Goal: Task Accomplishment & Management: Use online tool/utility

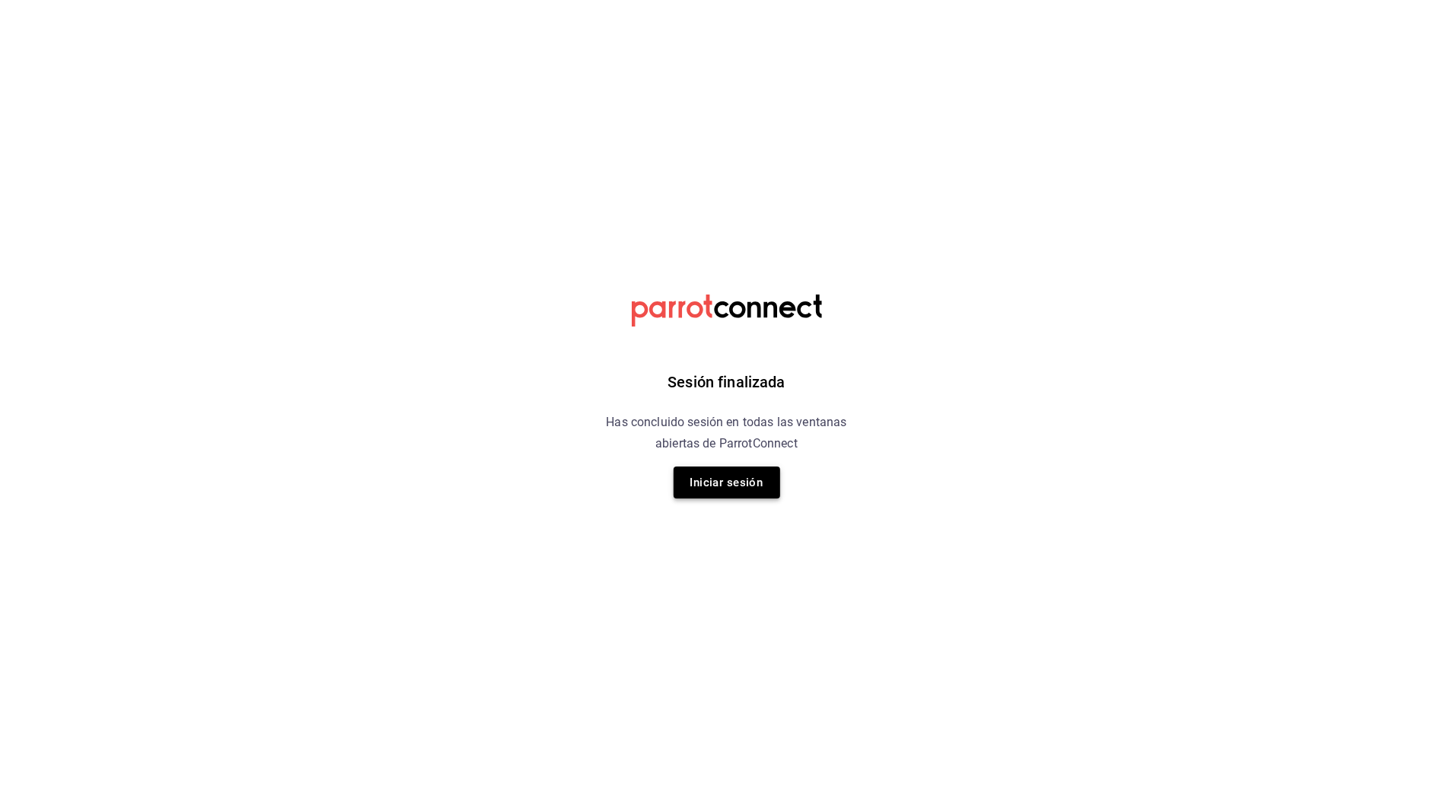
click at [769, 481] on button "Iniciar sesión" at bounding box center [727, 483] width 107 height 32
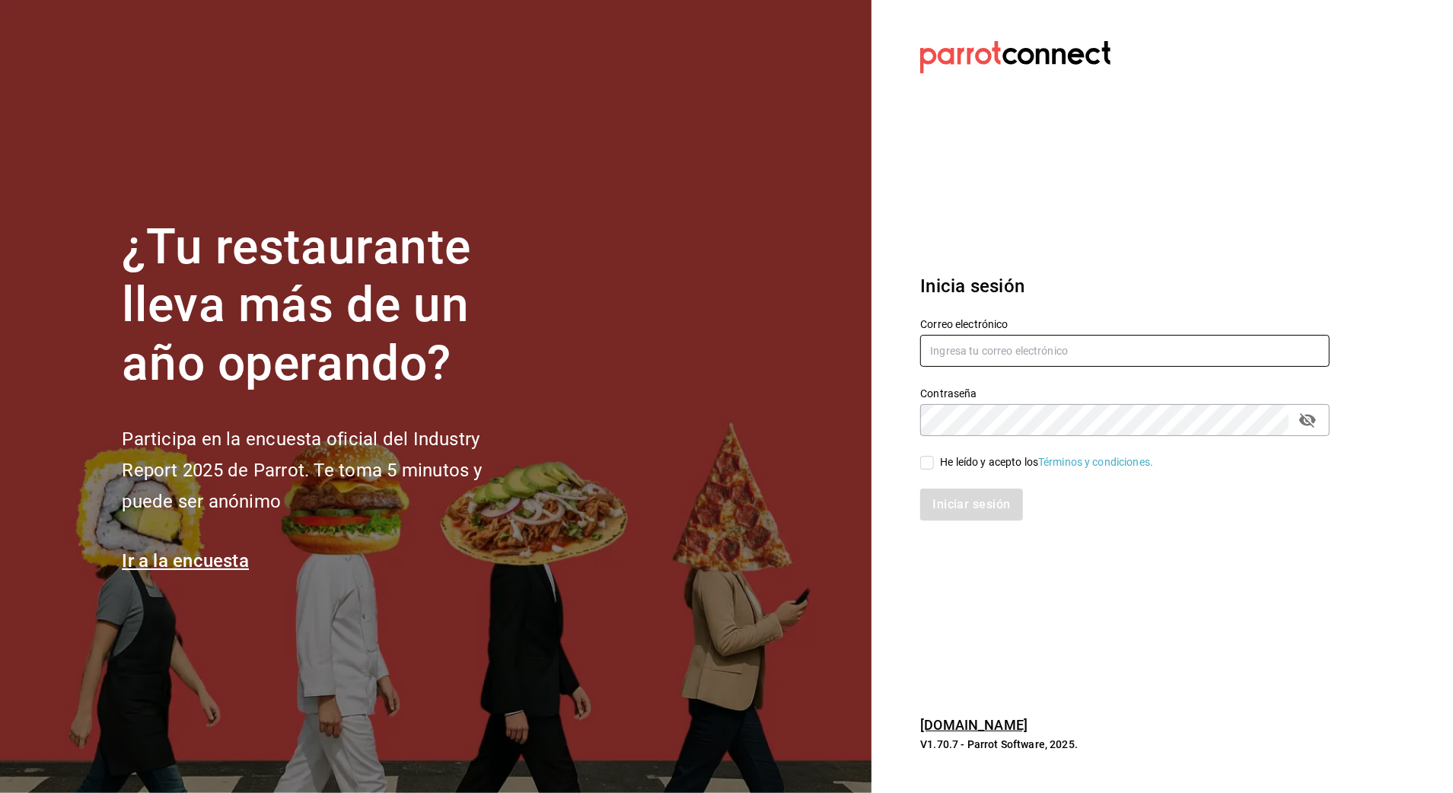
type input "[EMAIL_ADDRESS][DOMAIN_NAME]"
click at [947, 458] on div "He leído y acepto los Términos y condiciones." at bounding box center [1046, 462] width 213 height 16
click at [934, 458] on input "He leído y acepto los Términos y condiciones." at bounding box center [927, 463] width 14 height 14
checkbox input "true"
click at [956, 499] on button "Iniciar sesión" at bounding box center [972, 505] width 104 height 32
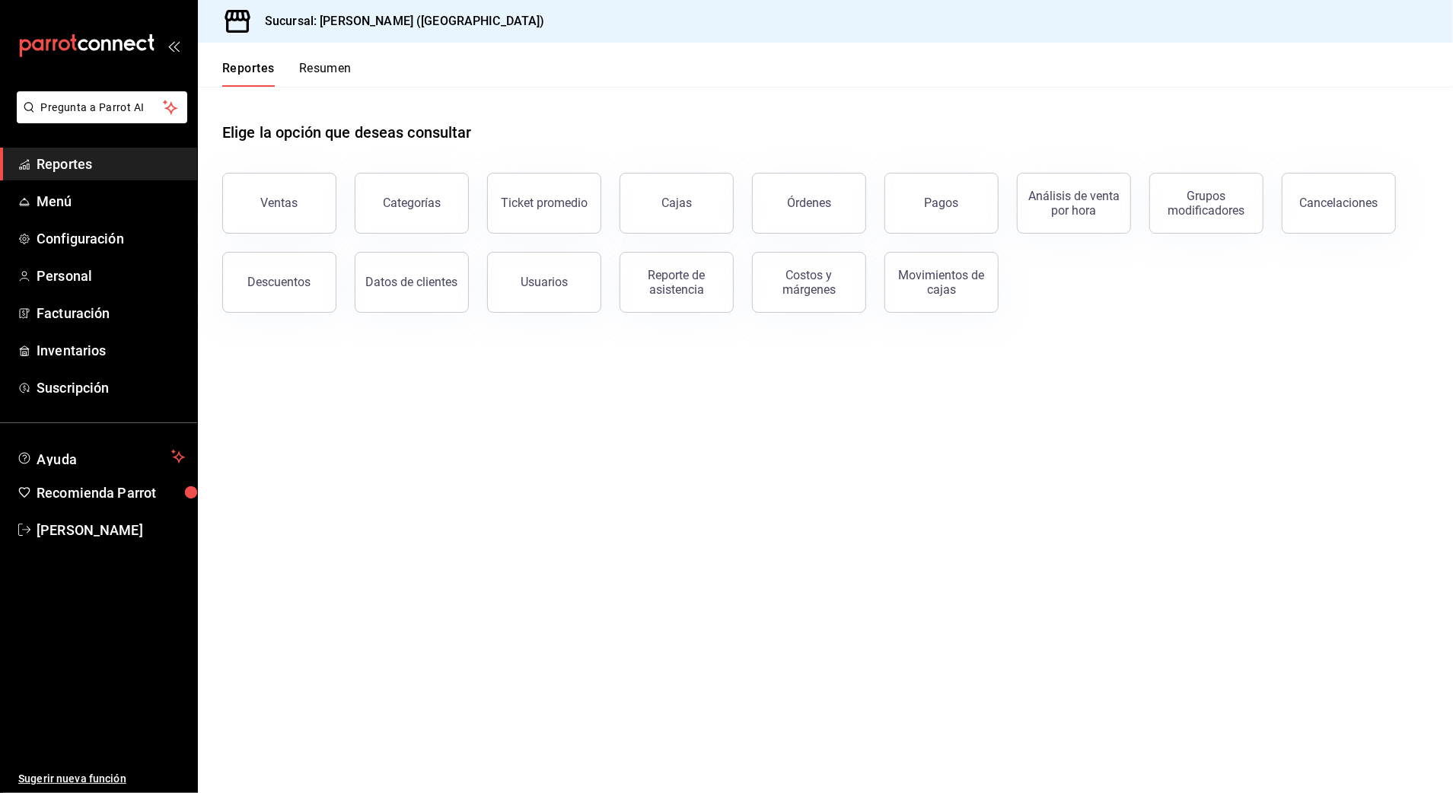
click at [300, 210] on button "Ventas" at bounding box center [279, 203] width 114 height 61
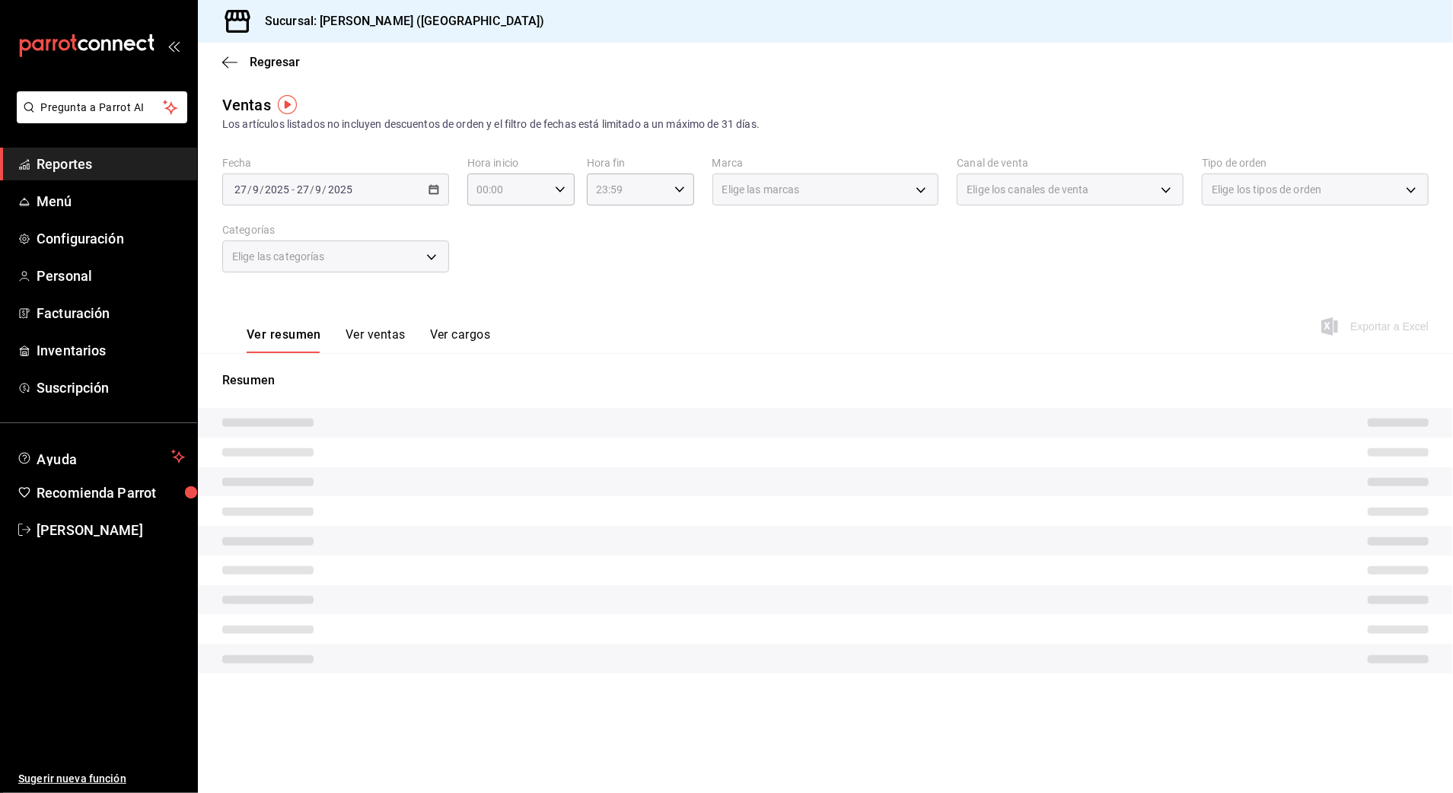
click at [414, 193] on div "2025-09-27 27 / 9 / 2025 - 2025-09-27 27 / 9 / 2025" at bounding box center [335, 190] width 227 height 32
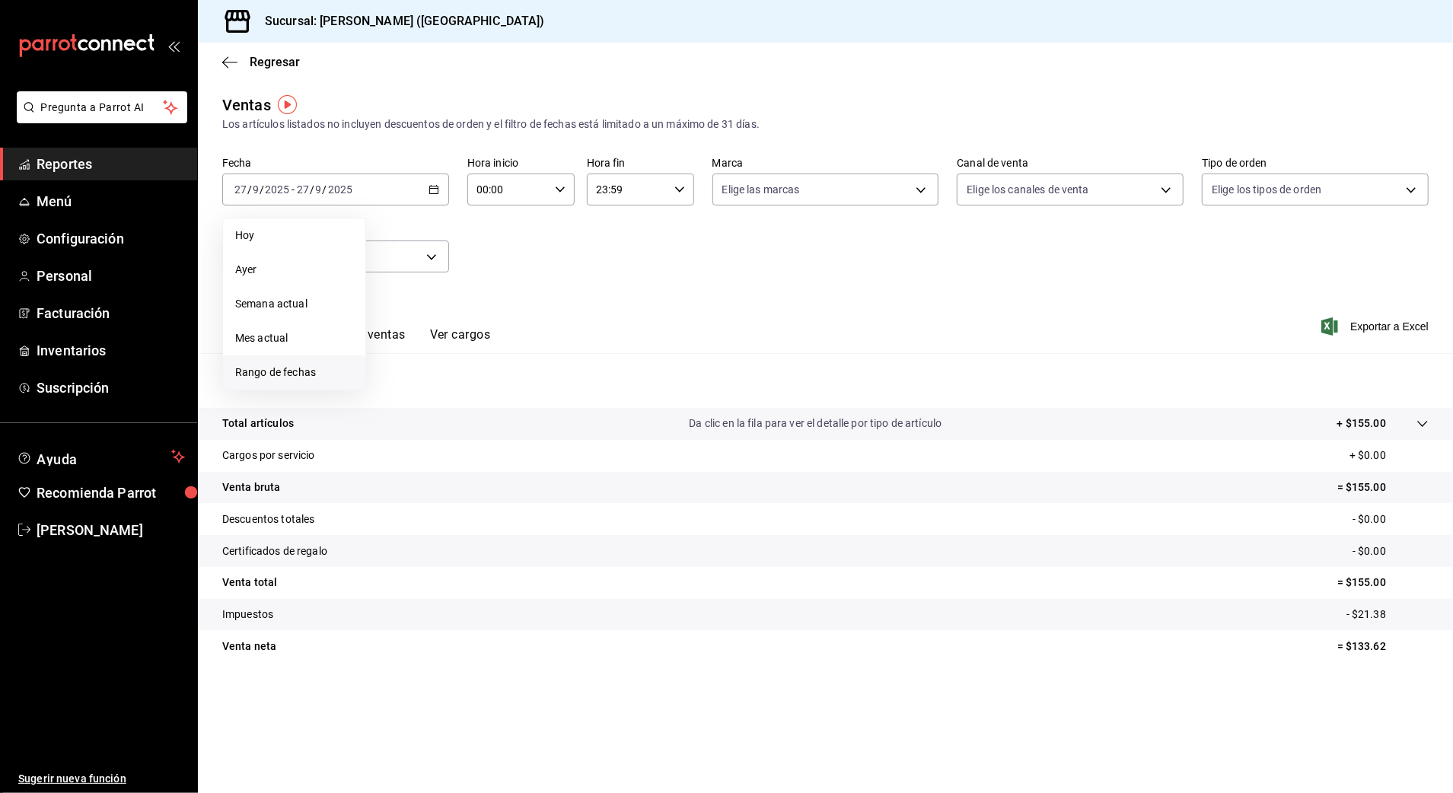
click at [314, 366] on span "Rango de fechas" at bounding box center [294, 373] width 118 height 16
click at [509, 393] on abbr "26" at bounding box center [506, 391] width 10 height 11
click at [531, 393] on abbr "27" at bounding box center [533, 391] width 10 height 11
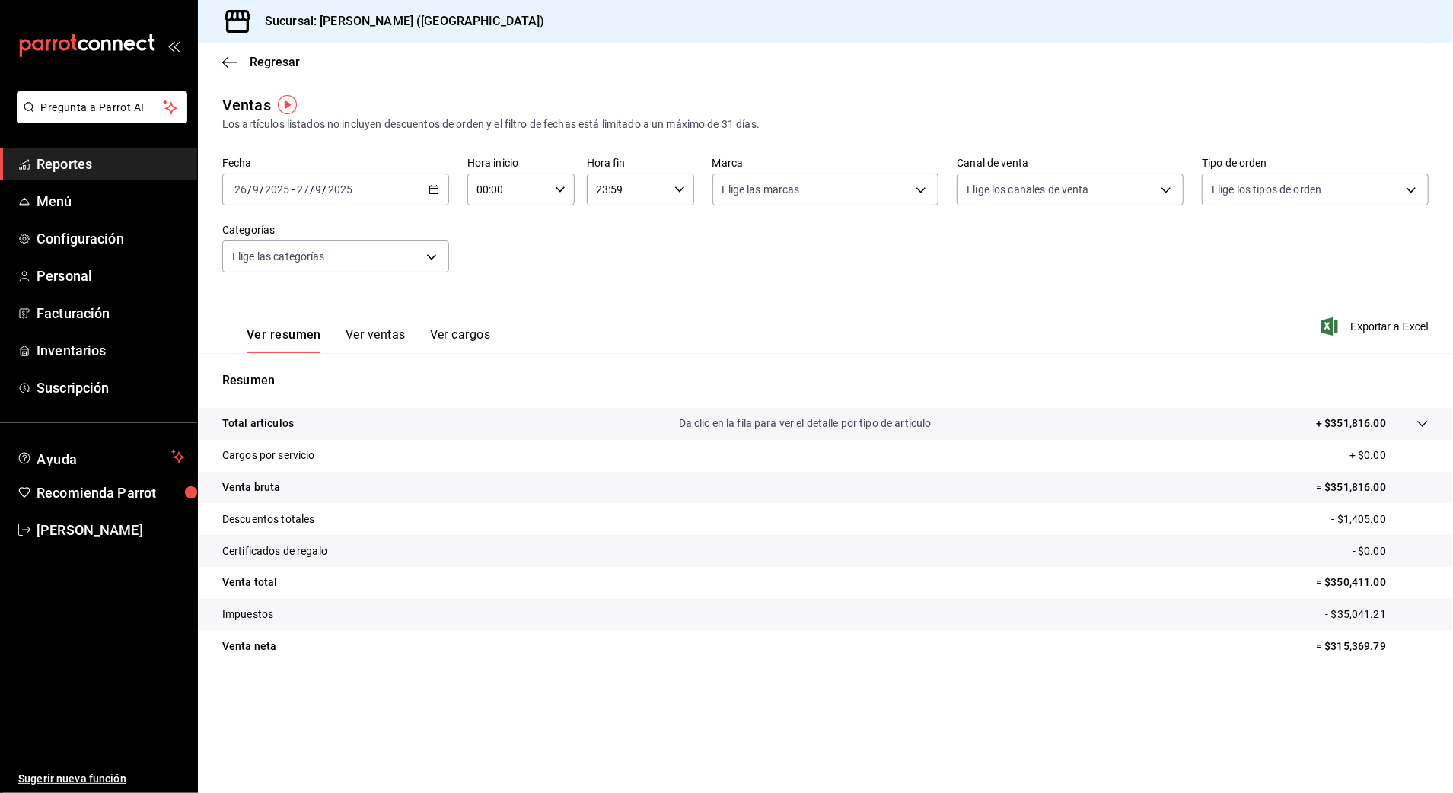
click at [519, 192] on input "00:00" at bounding box center [507, 189] width 81 height 30
click at [496, 291] on span "10" at bounding box center [495, 289] width 30 height 12
type input "10:00"
click at [628, 196] on div at bounding box center [726, 396] width 1453 height 793
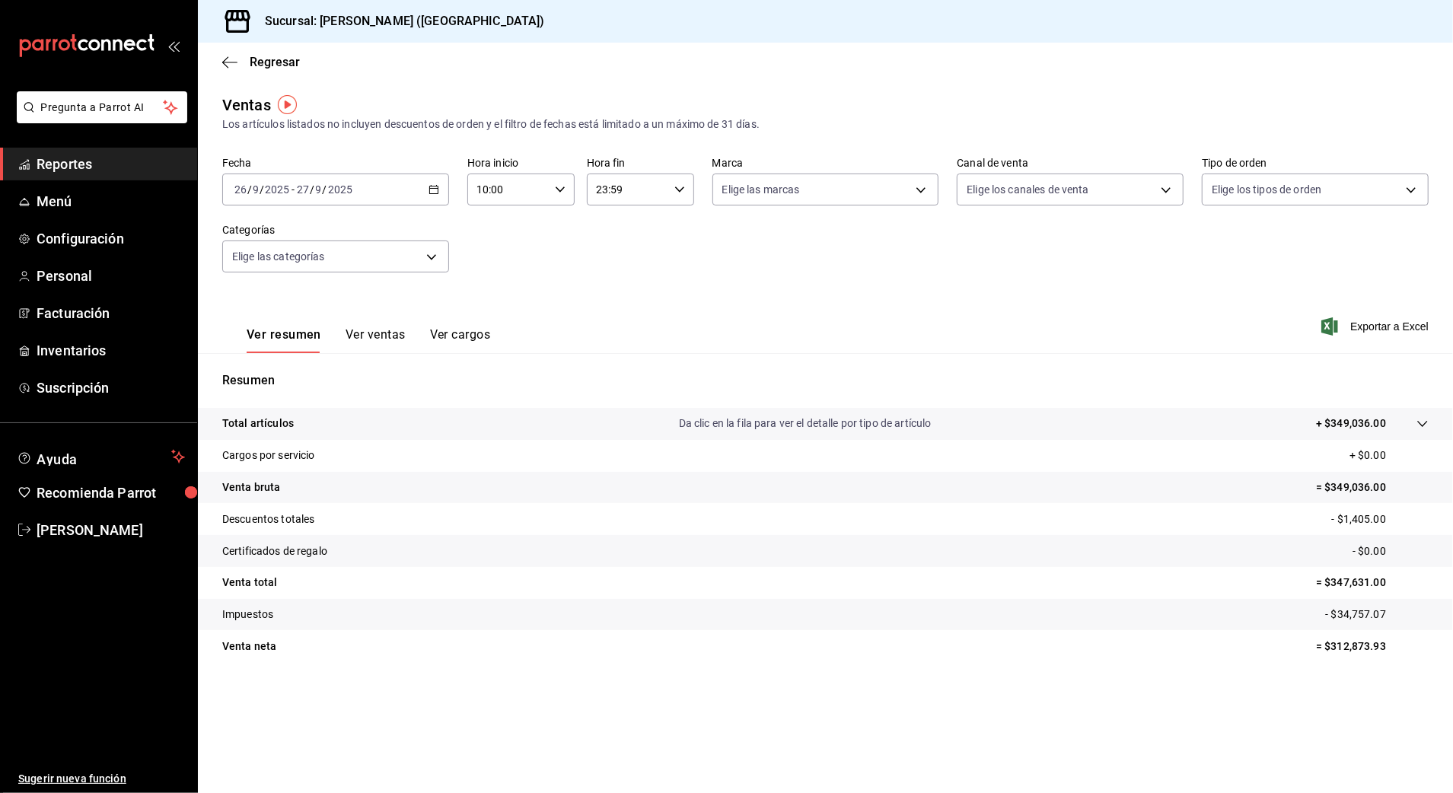
click at [629, 192] on input "23:59" at bounding box center [627, 189] width 81 height 30
click at [618, 294] on span "03" at bounding box center [614, 294] width 30 height 12
type input "03:59"
drag, startPoint x: 802, startPoint y: 592, endPoint x: 810, endPoint y: 583, distance: 12.4
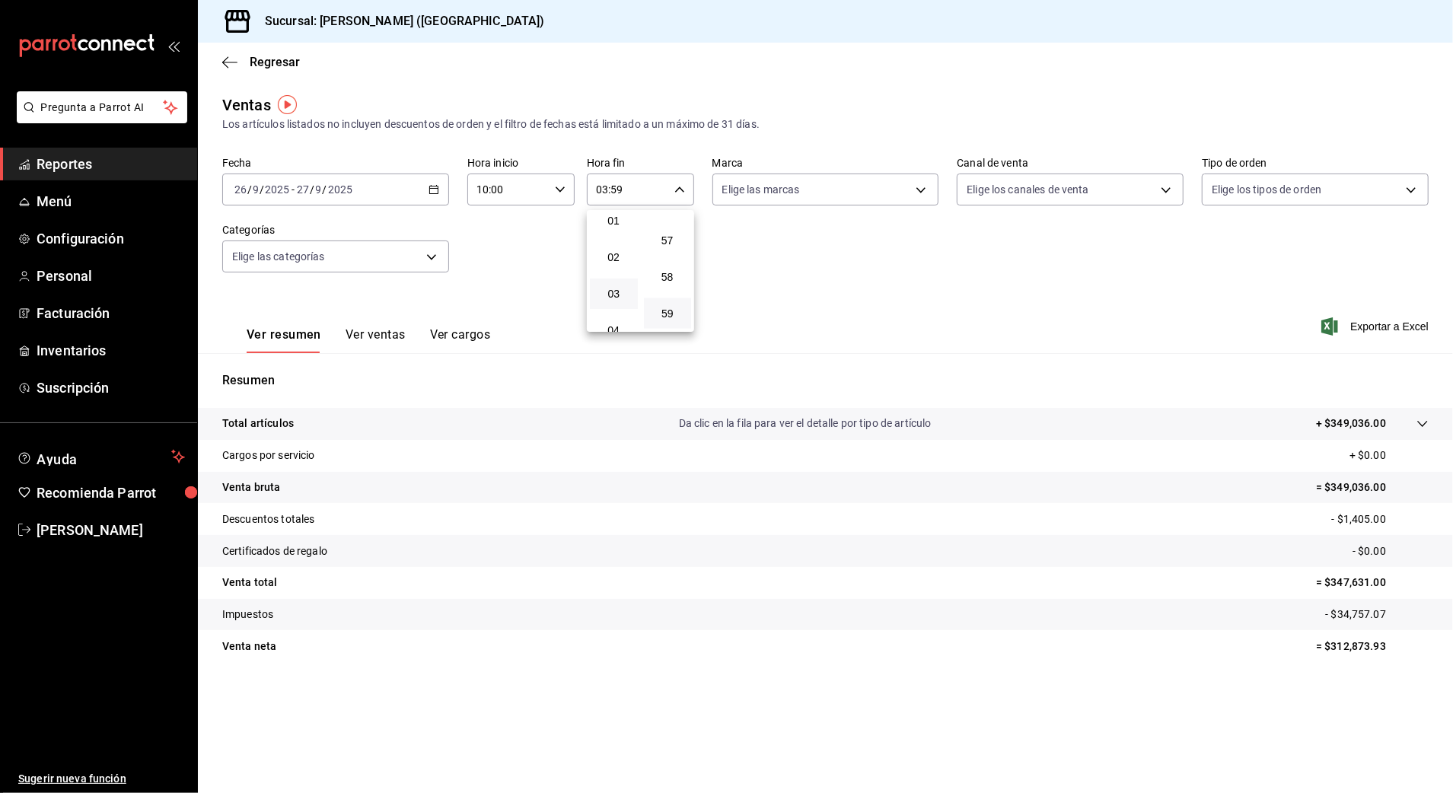
click at [805, 589] on div at bounding box center [726, 396] width 1453 height 793
click at [271, 59] on span "Regresar" at bounding box center [275, 62] width 50 height 14
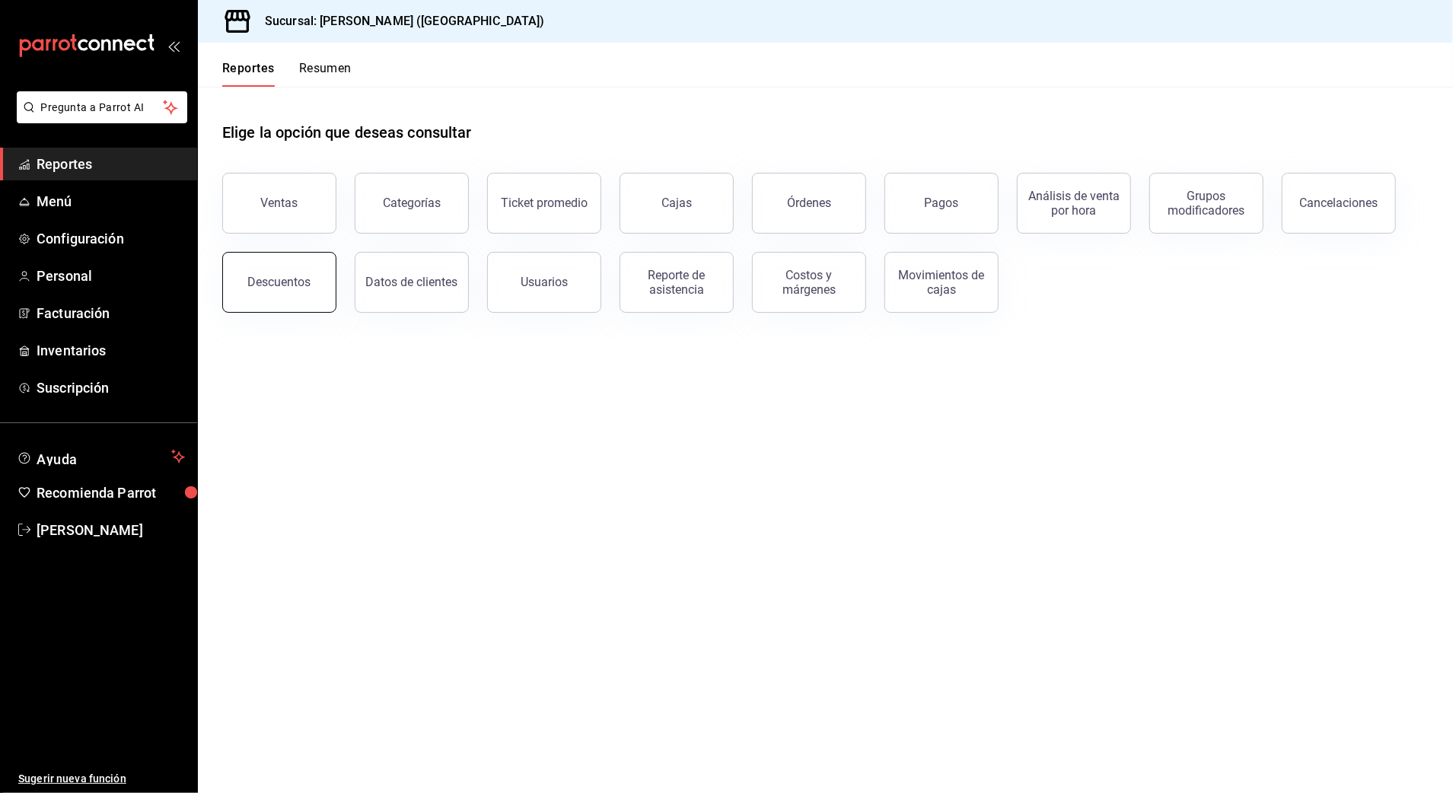
click at [268, 291] on button "Descuentos" at bounding box center [279, 282] width 114 height 61
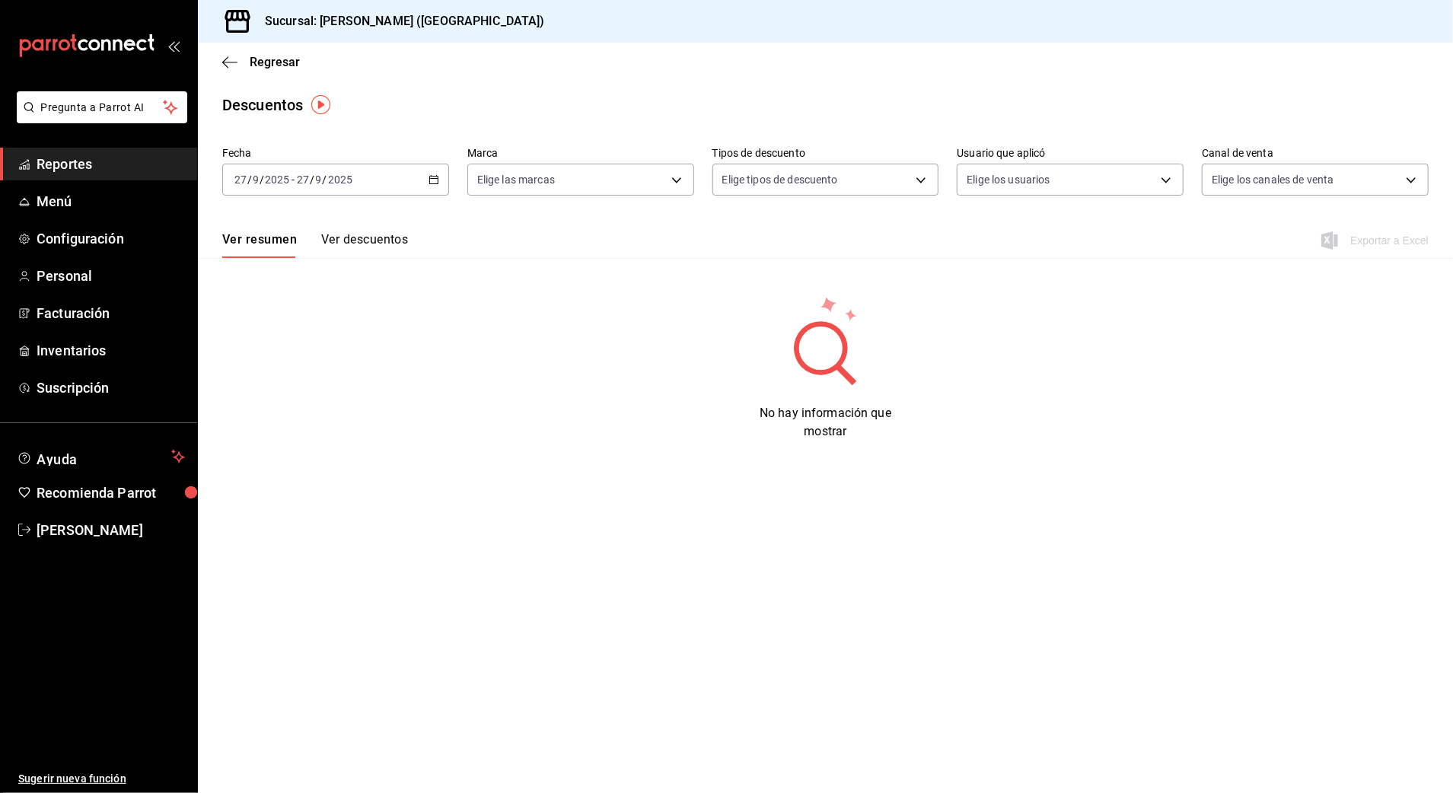
click at [433, 174] on icon "button" at bounding box center [434, 179] width 11 height 11
click at [257, 385] on li "Rango de fechas" at bounding box center [294, 397] width 142 height 34
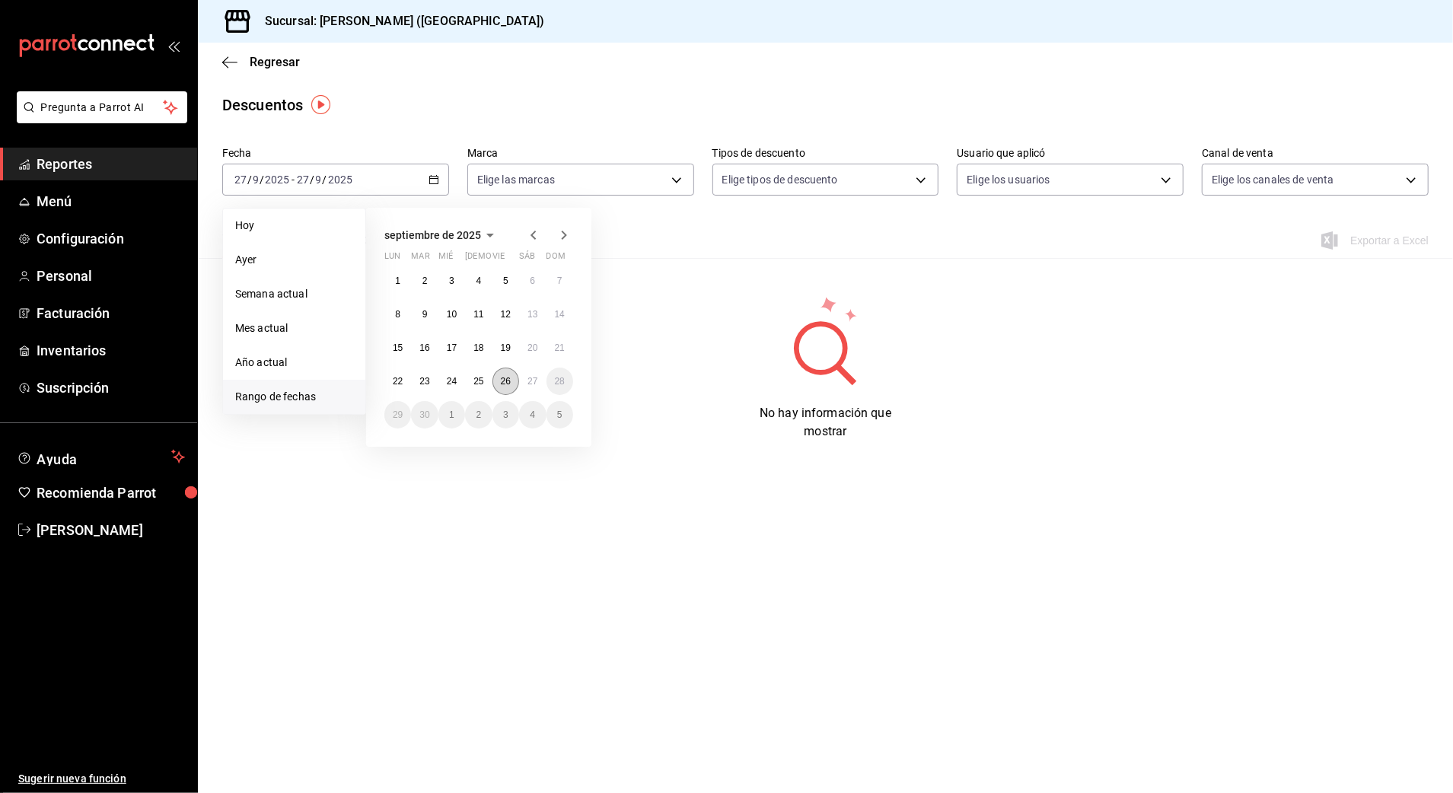
click at [510, 378] on abbr "26" at bounding box center [506, 381] width 10 height 11
click at [531, 376] on abbr "27" at bounding box center [533, 381] width 10 height 11
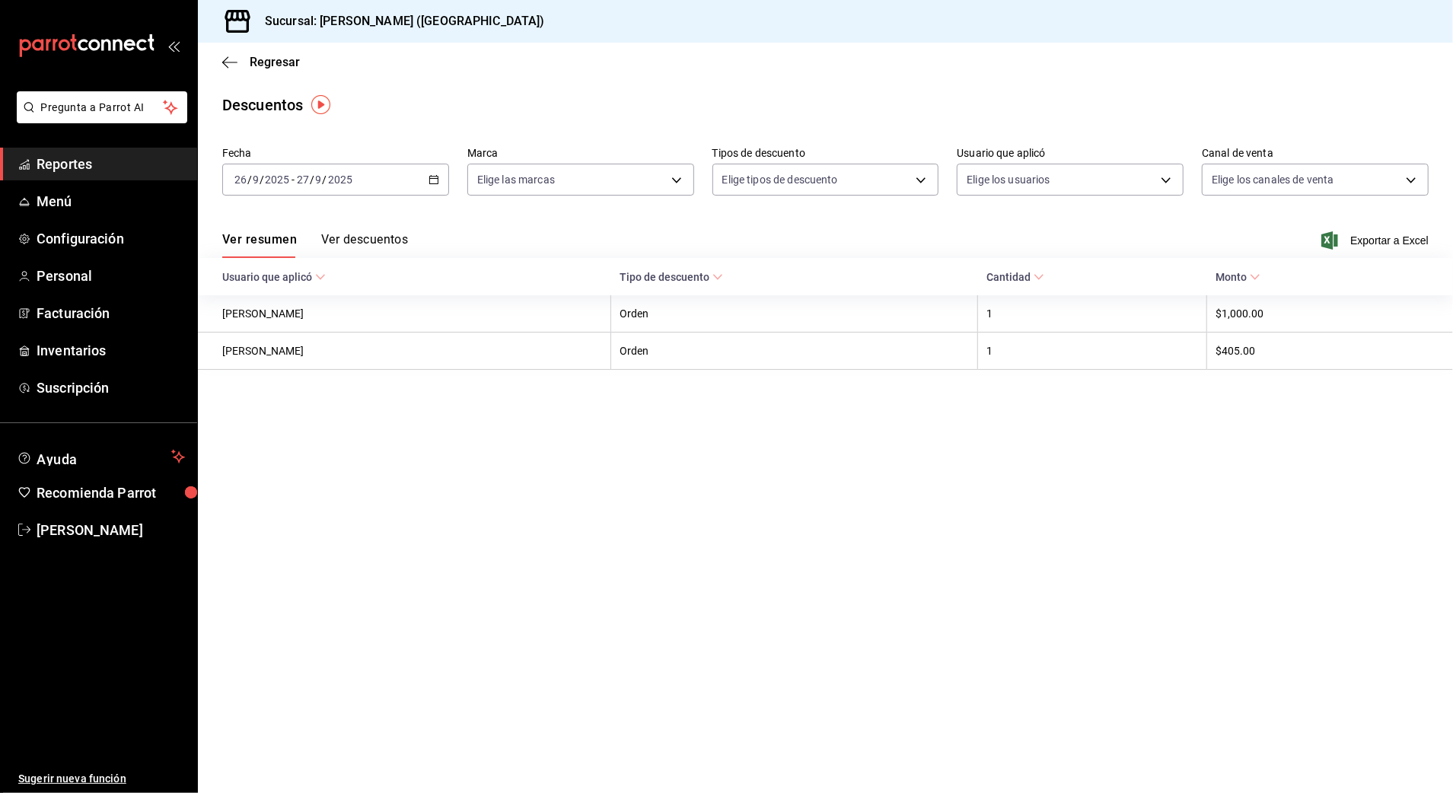
click at [619, 196] on div "Fecha 2025-09-26 26 / 9 / 2025 - 2025-09-27 27 / 9 / 2025 Marca Elige las marca…" at bounding box center [825, 177] width 1207 height 73
click at [281, 59] on span "Regresar" at bounding box center [275, 62] width 50 height 14
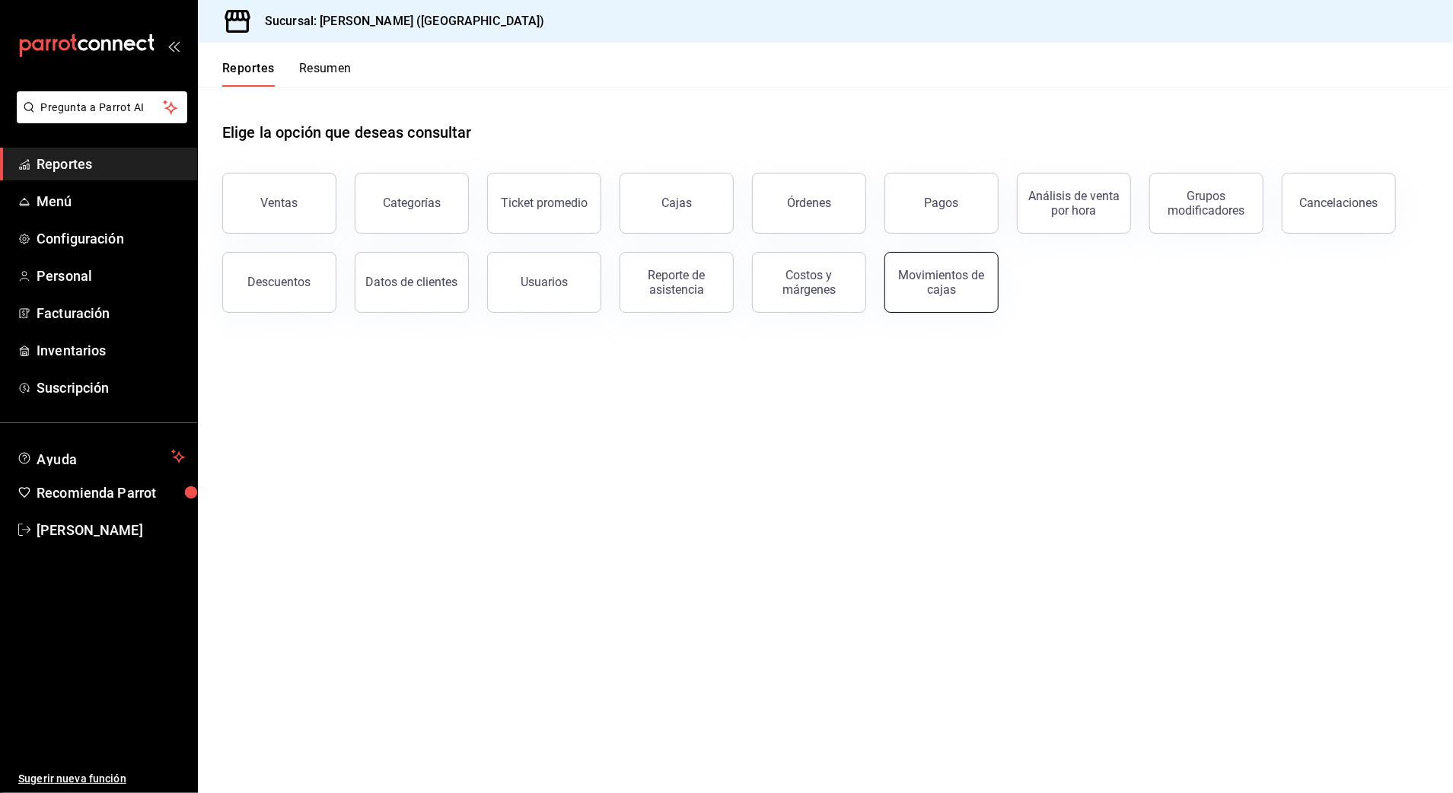
click at [933, 275] on div "Movimientos de cajas" at bounding box center [941, 282] width 94 height 29
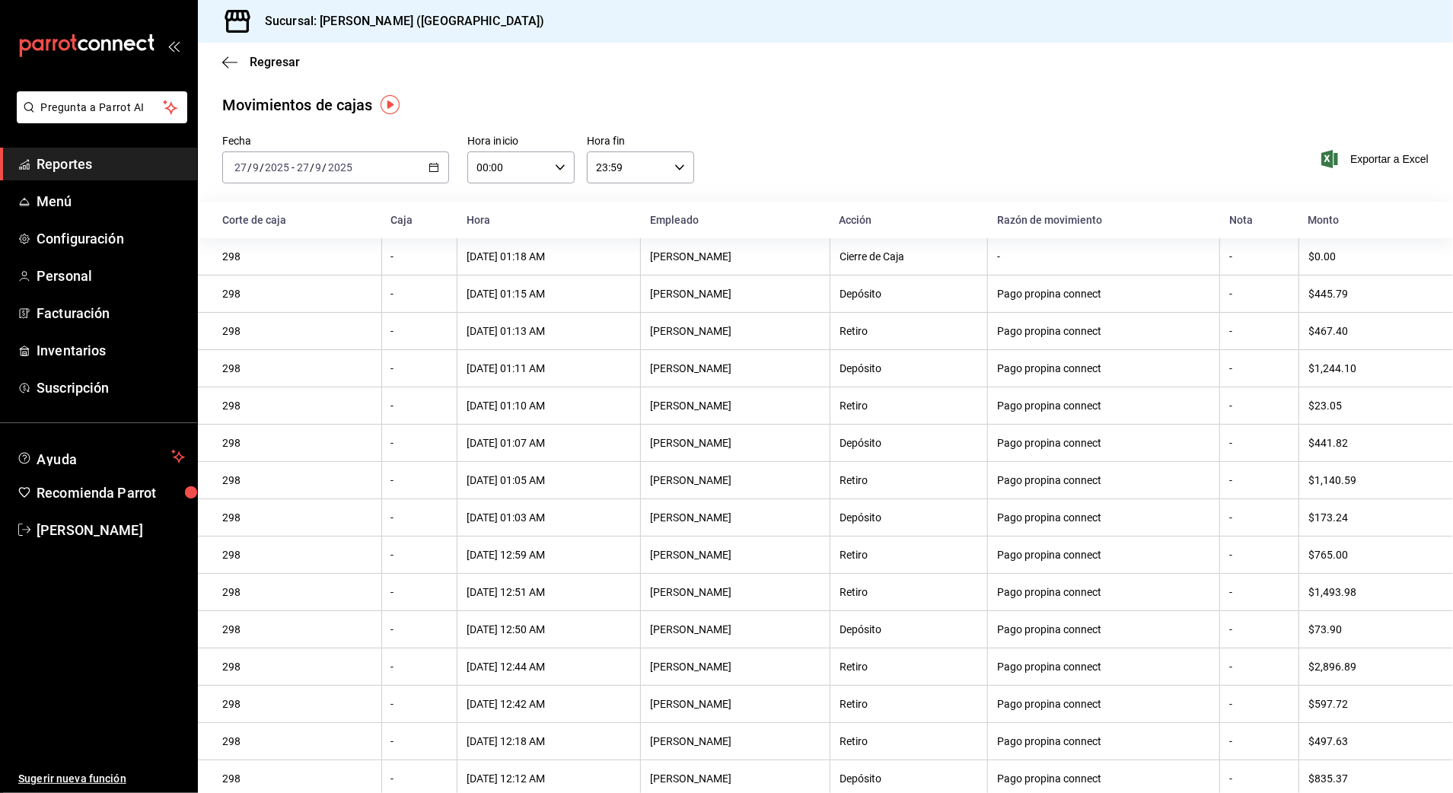
click at [303, 168] on input "27" at bounding box center [303, 167] width 14 height 12
click at [329, 391] on span "Rango de fechas" at bounding box center [294, 385] width 118 height 16
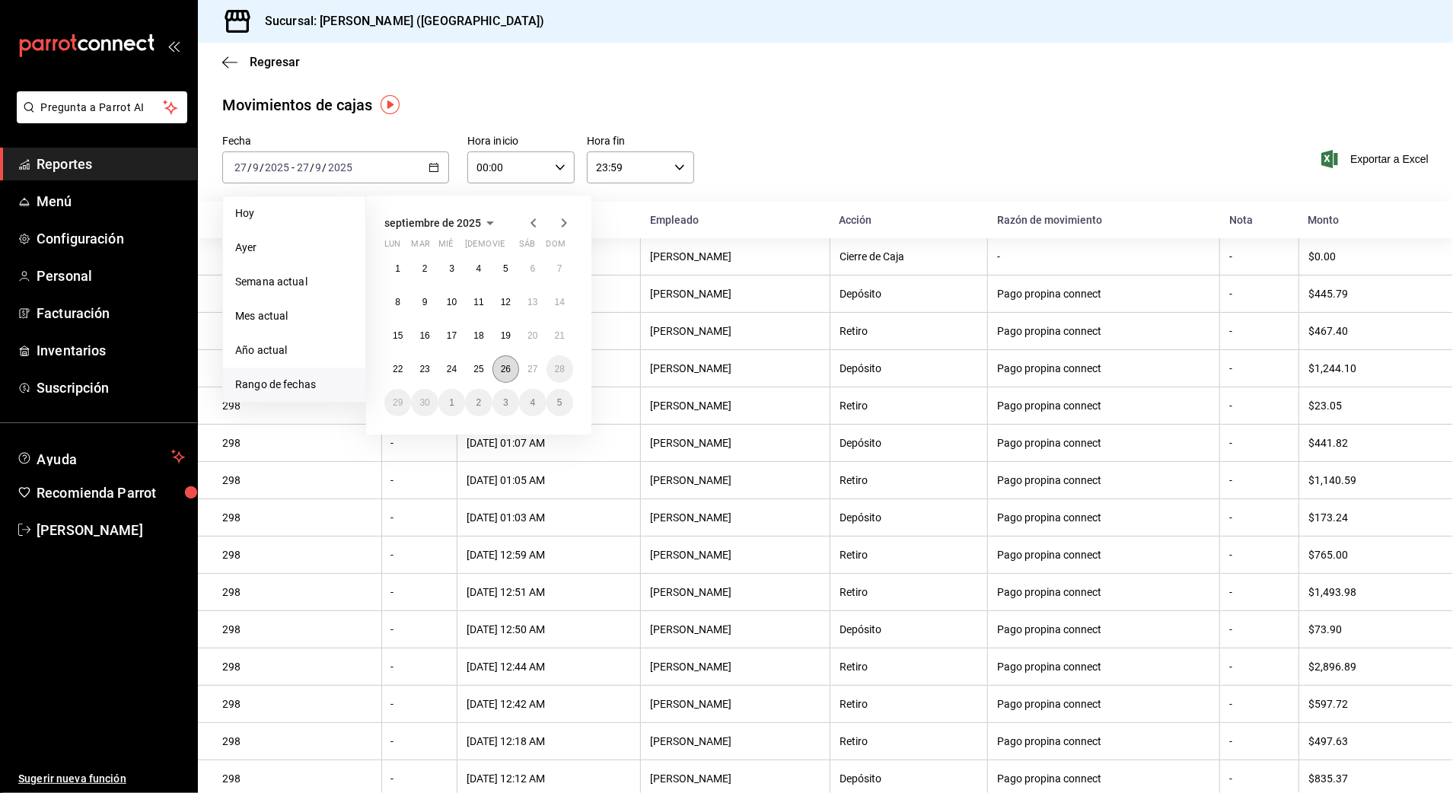
click at [505, 371] on abbr "26" at bounding box center [506, 369] width 10 height 11
click at [534, 375] on button "27" at bounding box center [532, 369] width 27 height 27
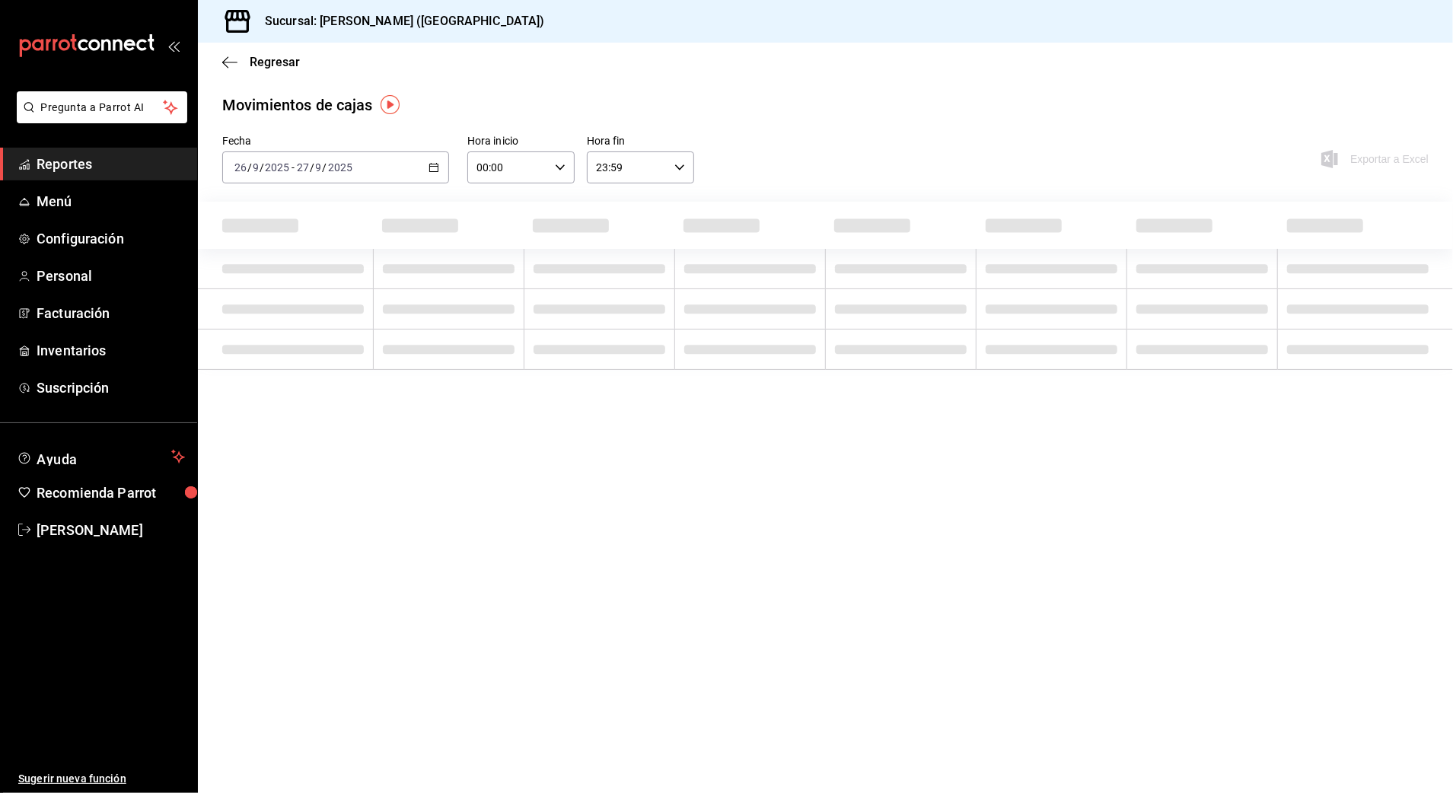
click at [537, 164] on input "00:00" at bounding box center [507, 167] width 81 height 30
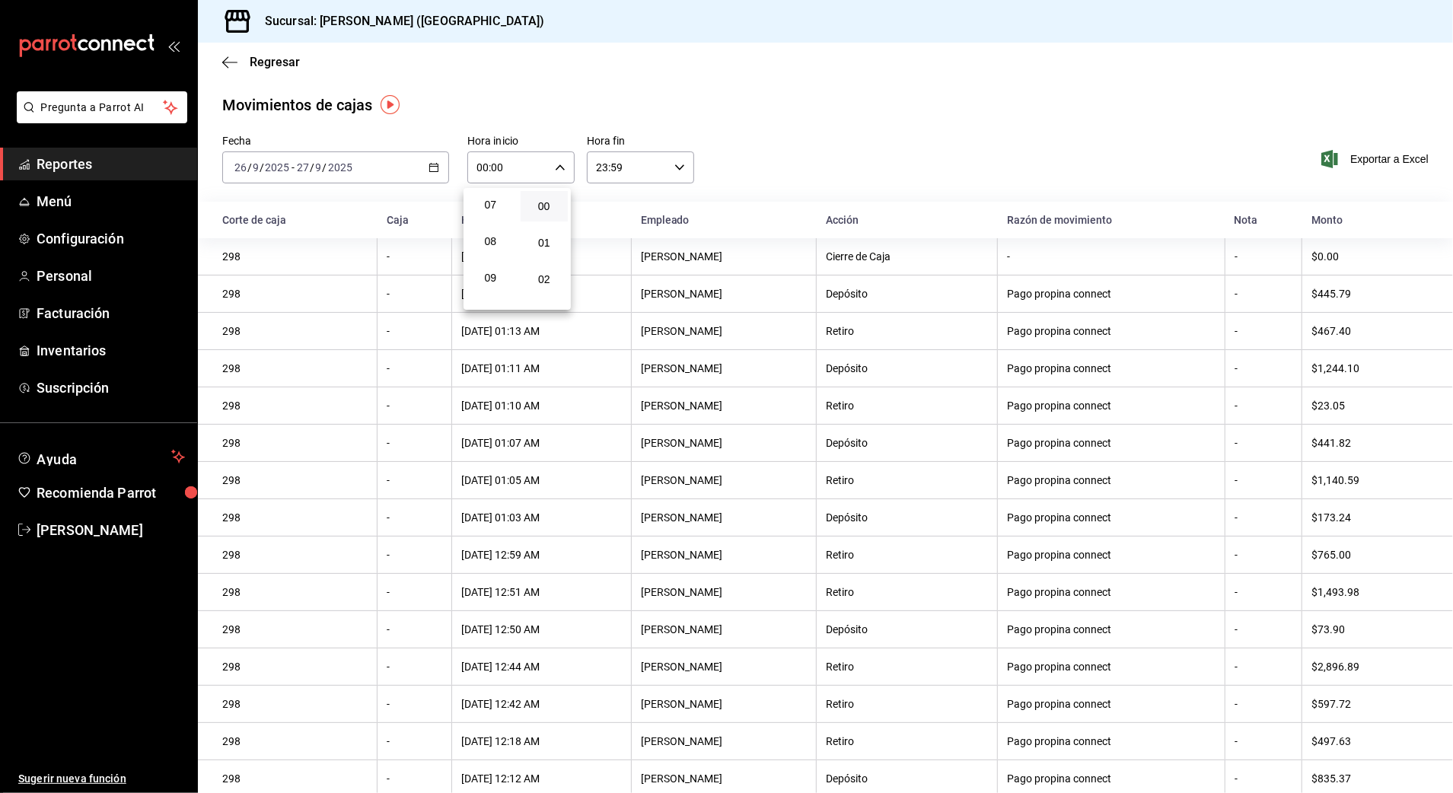
scroll to position [305, 0]
click at [494, 269] on span "10" at bounding box center [491, 267] width 30 height 12
type input "10:00"
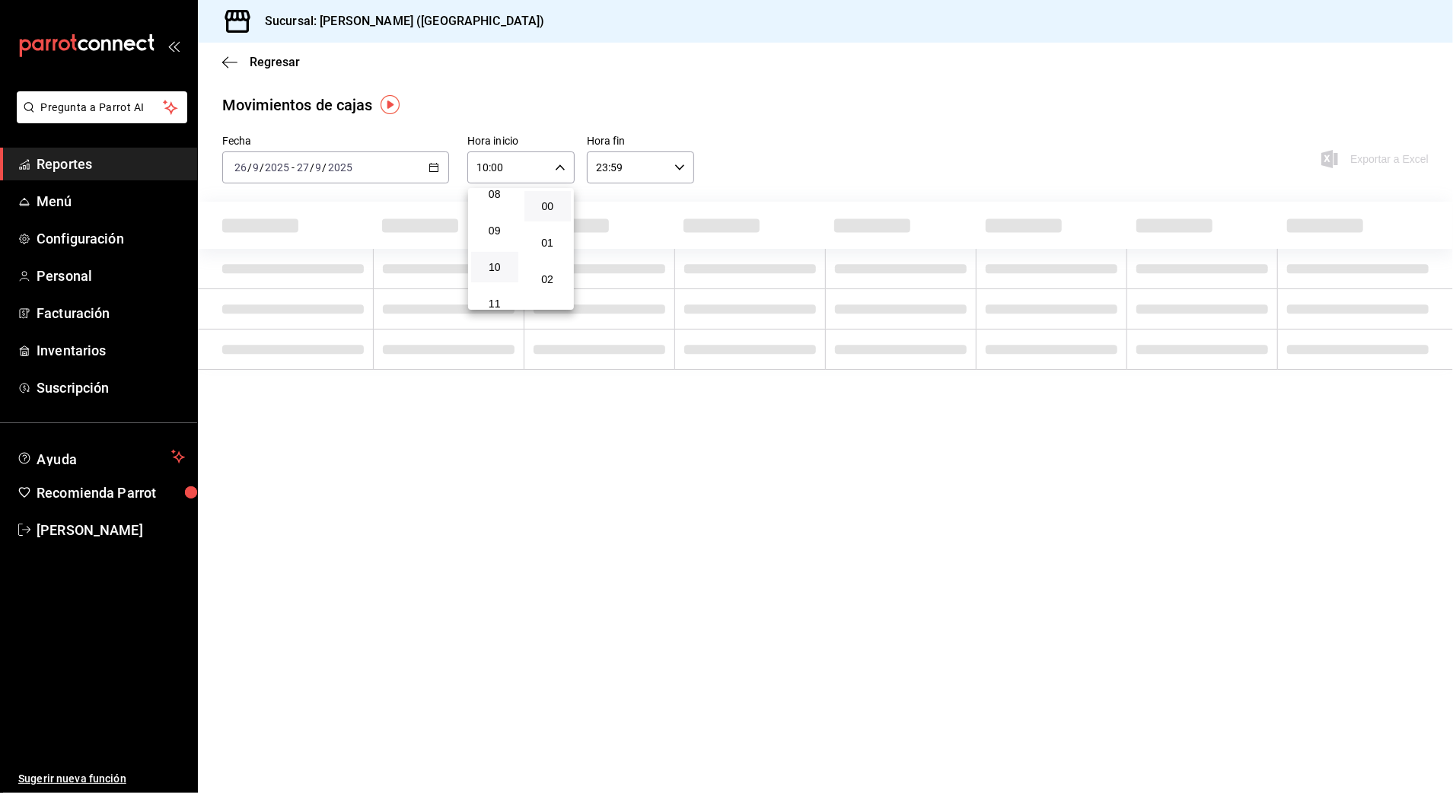
click at [647, 175] on div at bounding box center [726, 396] width 1453 height 793
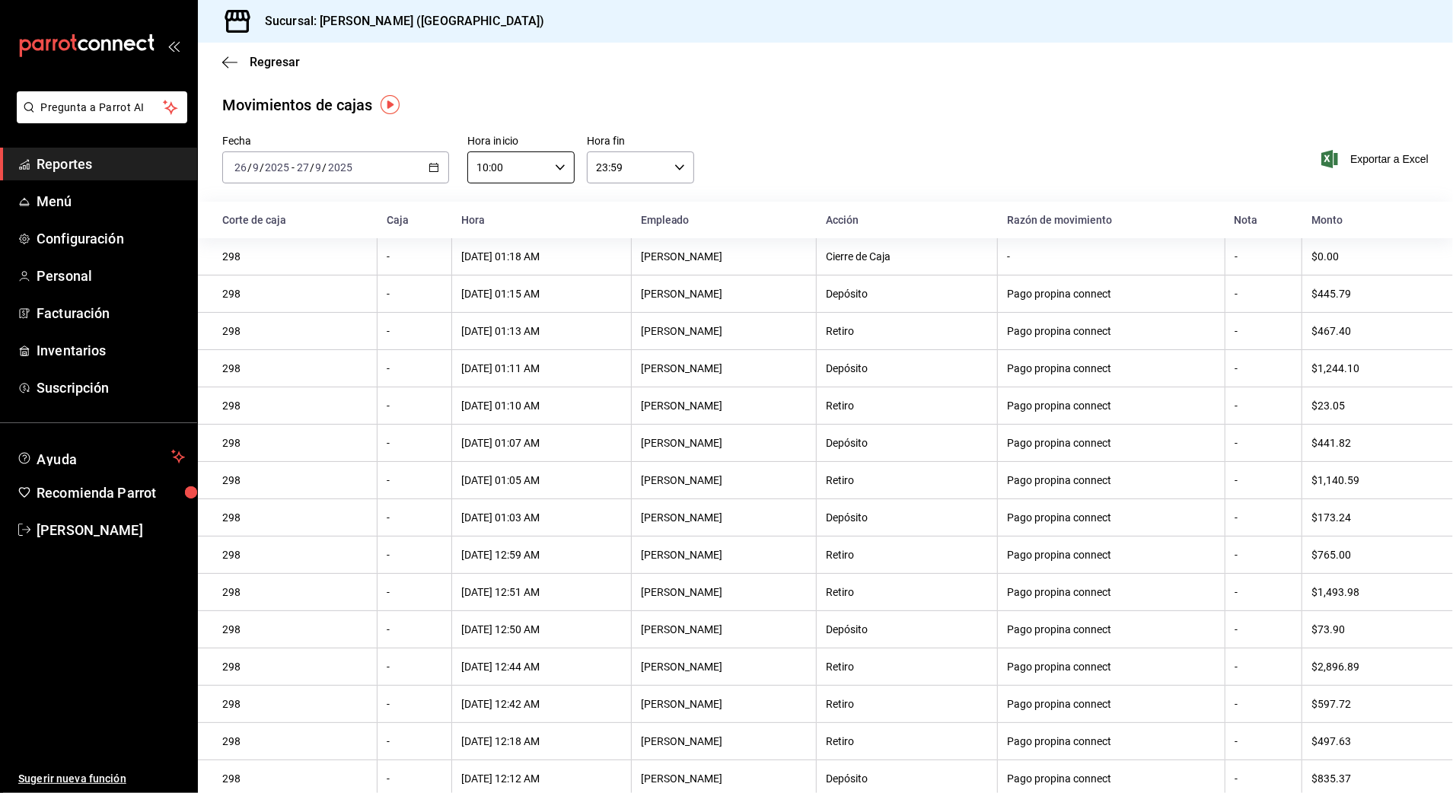
click at [635, 175] on input "23:59" at bounding box center [627, 167] width 81 height 30
click at [622, 266] on span "03" at bounding box center [609, 272] width 29 height 12
type input "03:59"
click at [1375, 162] on div at bounding box center [726, 396] width 1453 height 793
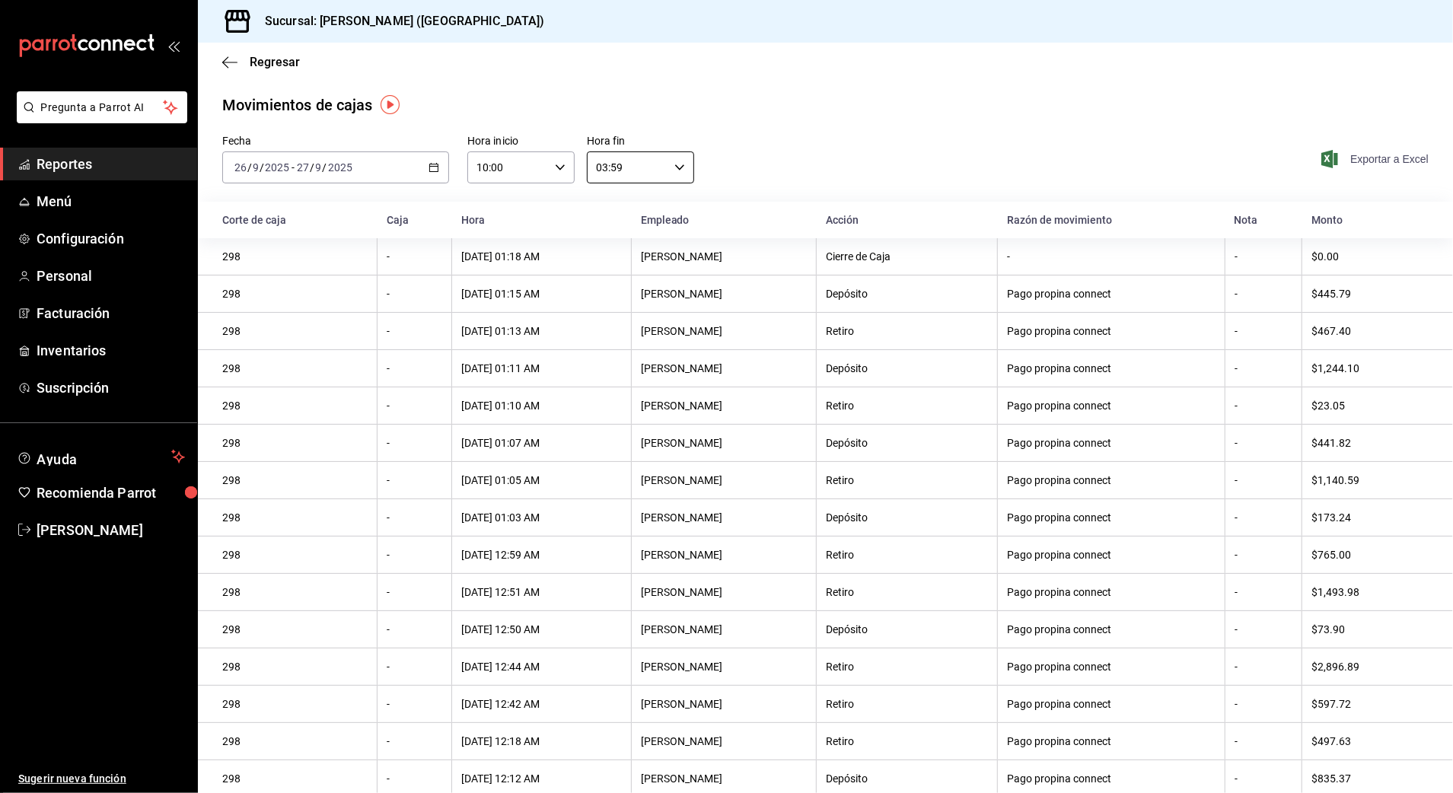
click at [1376, 156] on span "Exportar a Excel" at bounding box center [1377, 159] width 104 height 18
click at [248, 72] on div "Regresar" at bounding box center [825, 62] width 1255 height 39
click at [256, 64] on span "Regresar" at bounding box center [275, 62] width 50 height 14
